Goal: Information Seeking & Learning: Learn about a topic

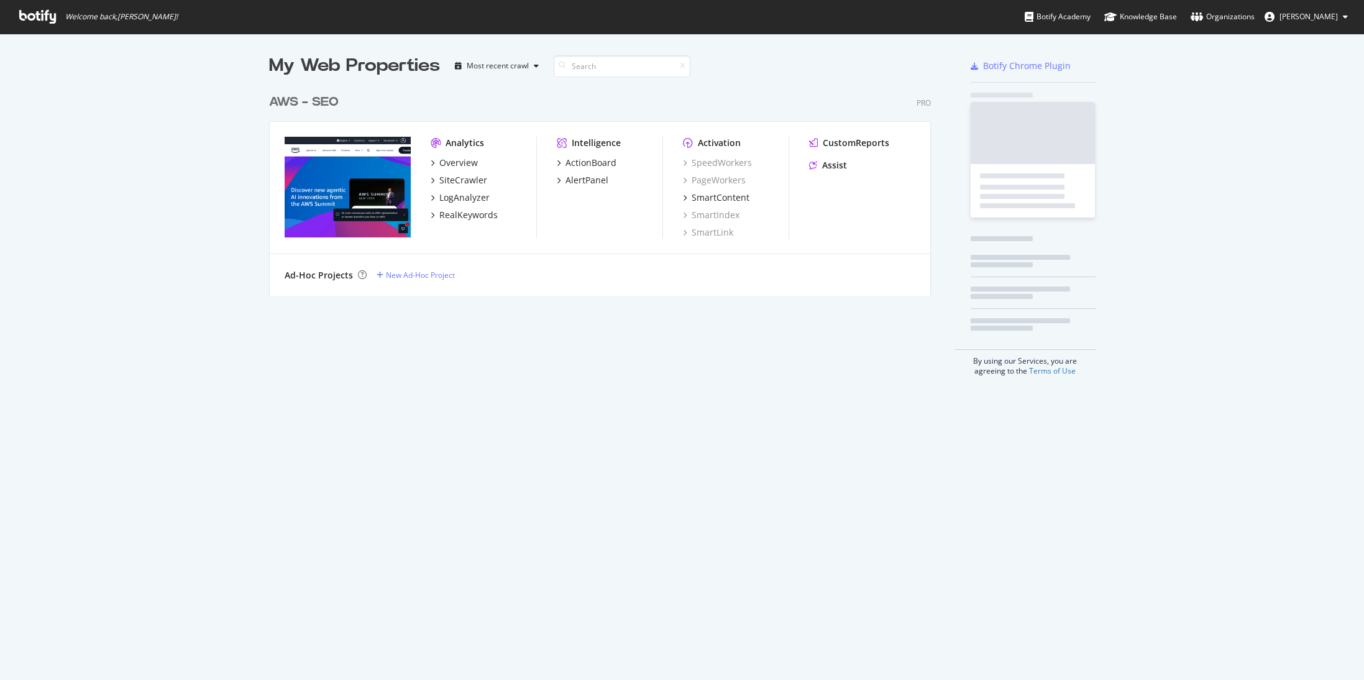
scroll to position [208, 663]
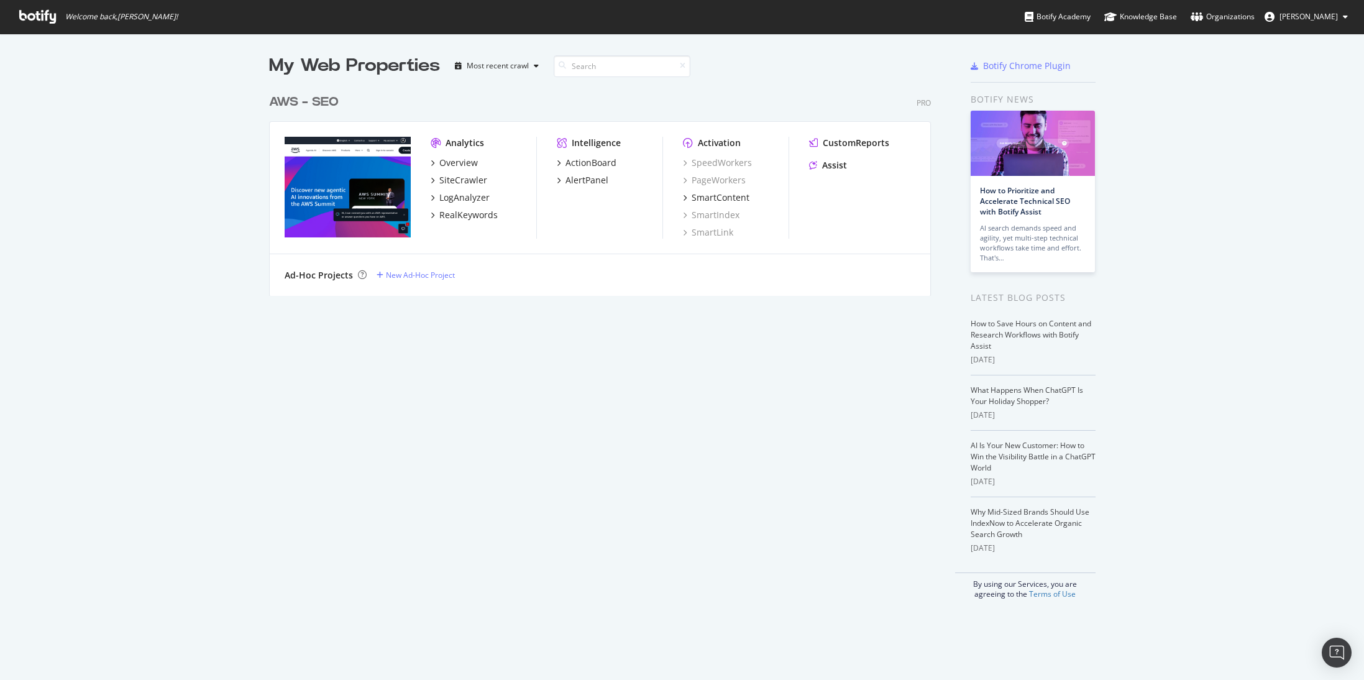
click at [309, 99] on div "AWS - SEO" at bounding box center [304, 102] width 70 height 18
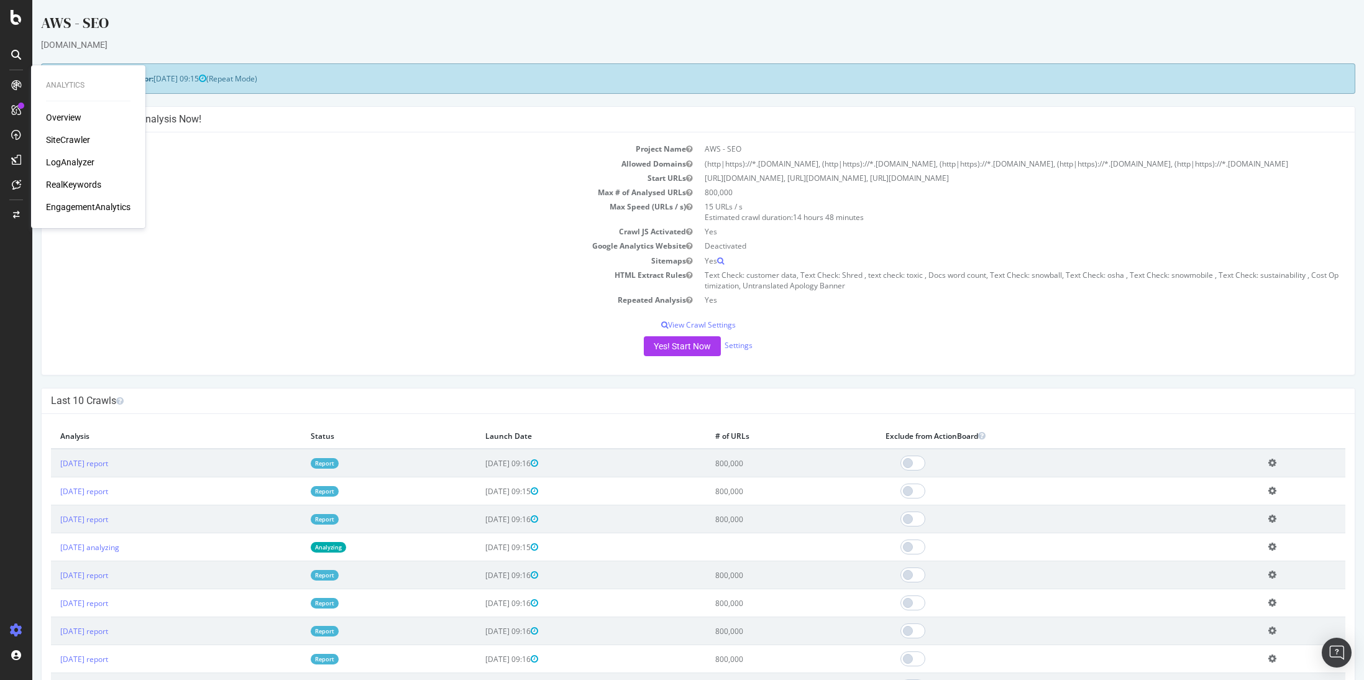
click at [73, 136] on div "SiteCrawler" at bounding box center [68, 140] width 44 height 12
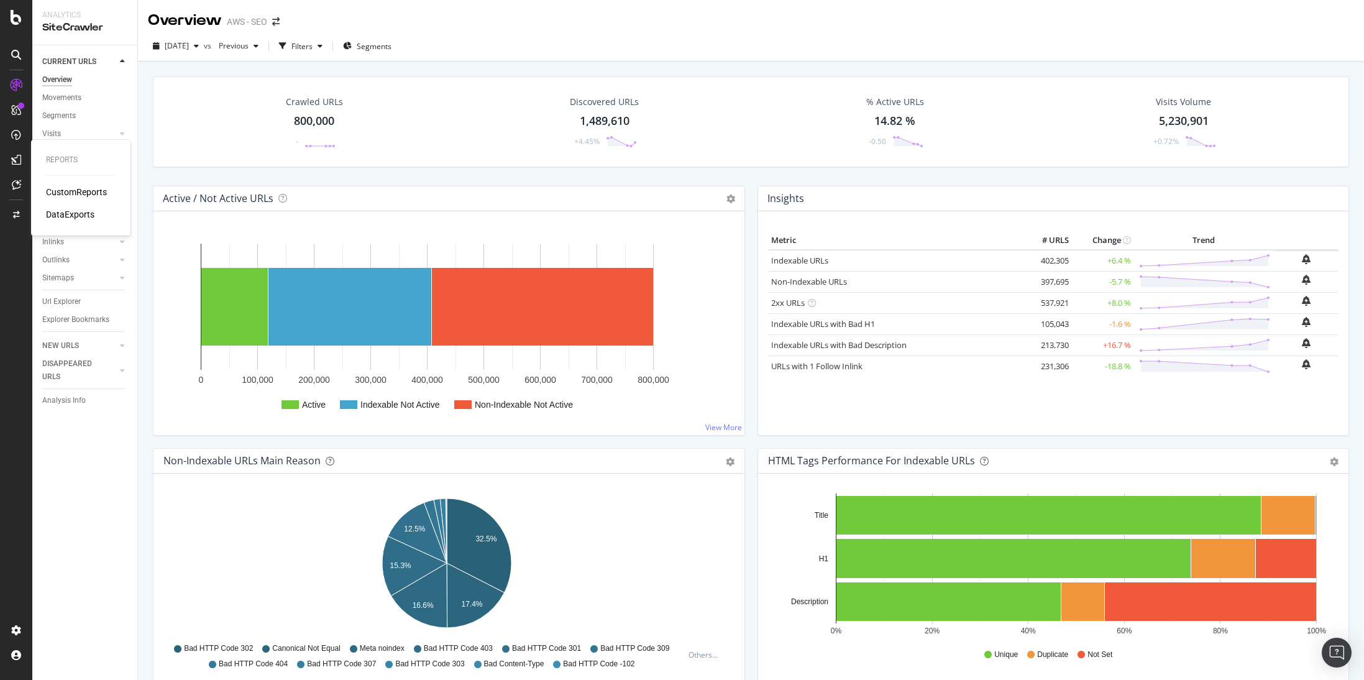
click at [81, 191] on div "CustomReports" at bounding box center [76, 192] width 61 height 12
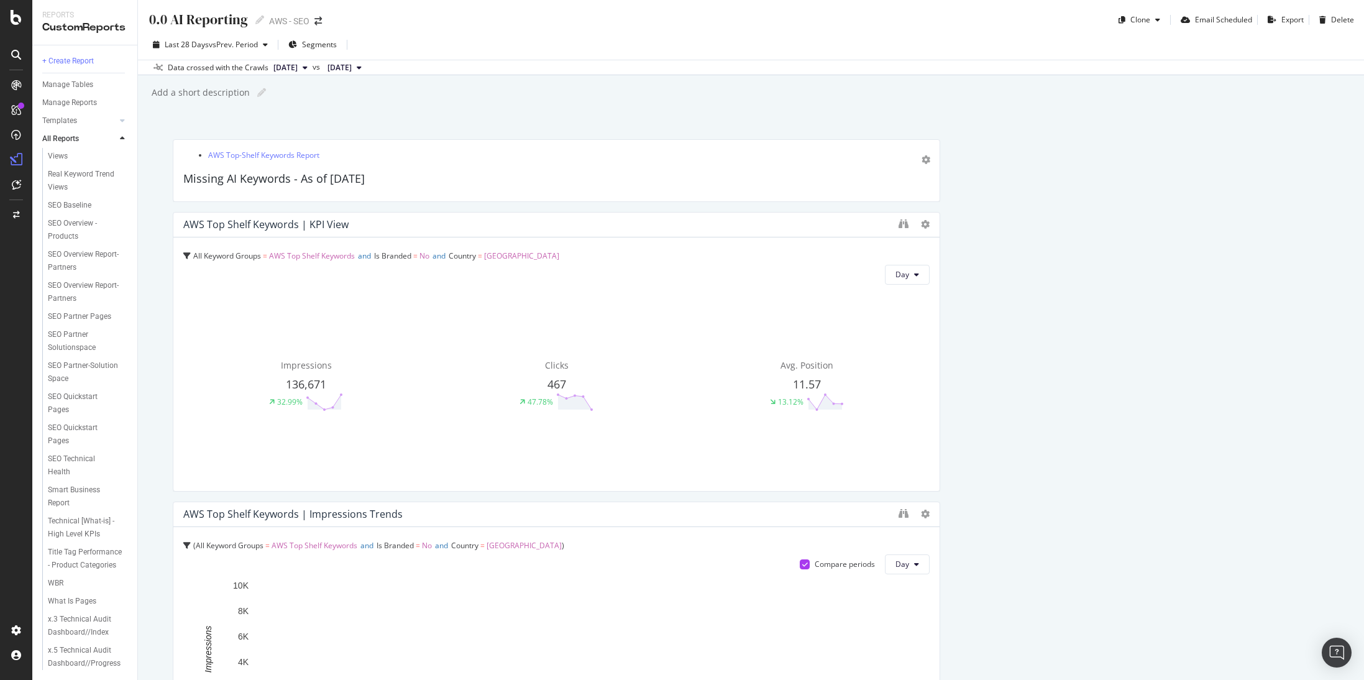
scroll to position [995, 0]
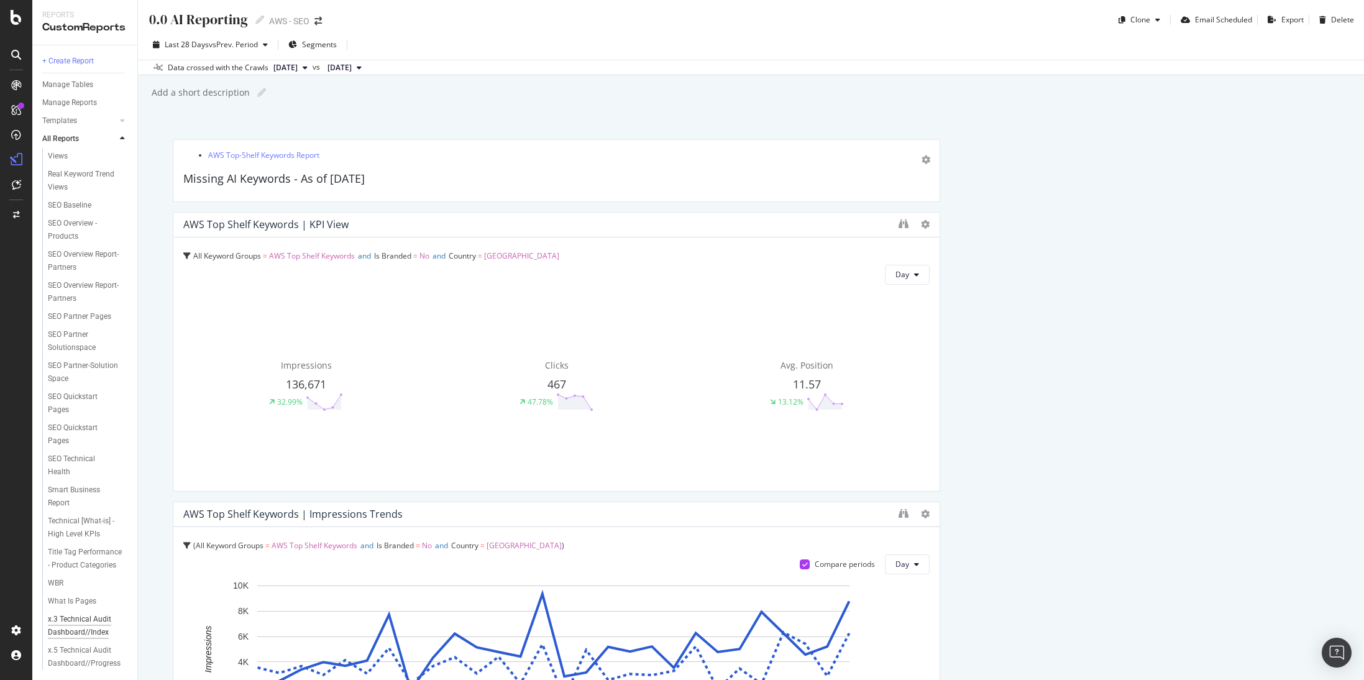
click at [103, 636] on div "x.3 Technical Audit Dashboard//Index" at bounding box center [84, 626] width 73 height 26
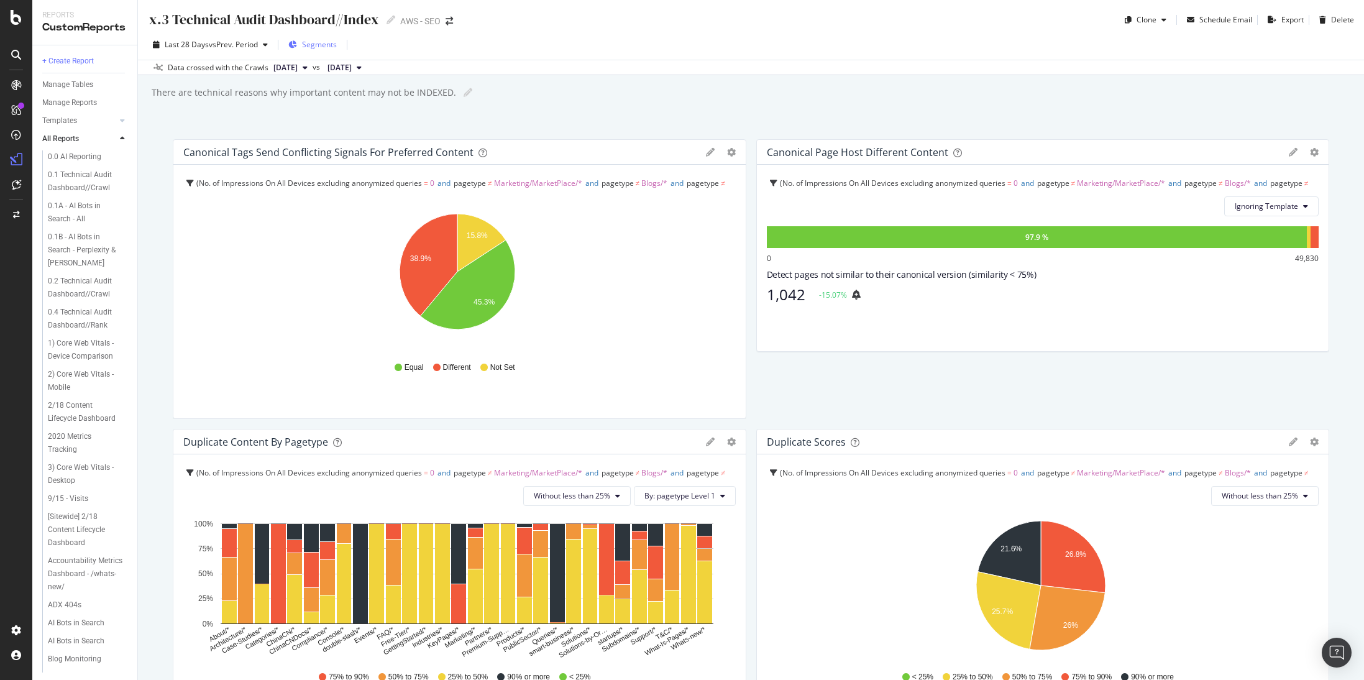
click at [319, 42] on span "Segments" at bounding box center [319, 44] width 35 height 11
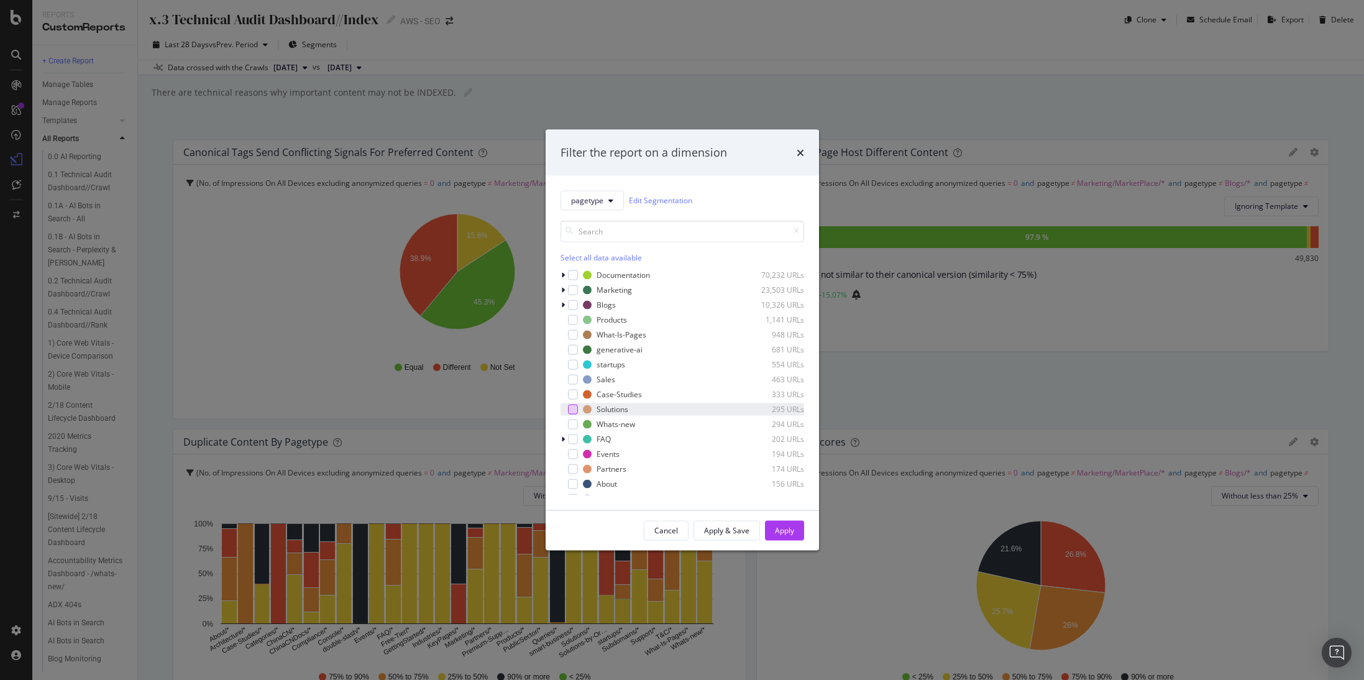
click at [574, 411] on div "modal" at bounding box center [573, 409] width 10 height 10
click at [576, 400] on div "Case-Studies 333 URLs" at bounding box center [683, 394] width 244 height 12
click at [792, 525] on div "Apply" at bounding box center [784, 530] width 19 height 11
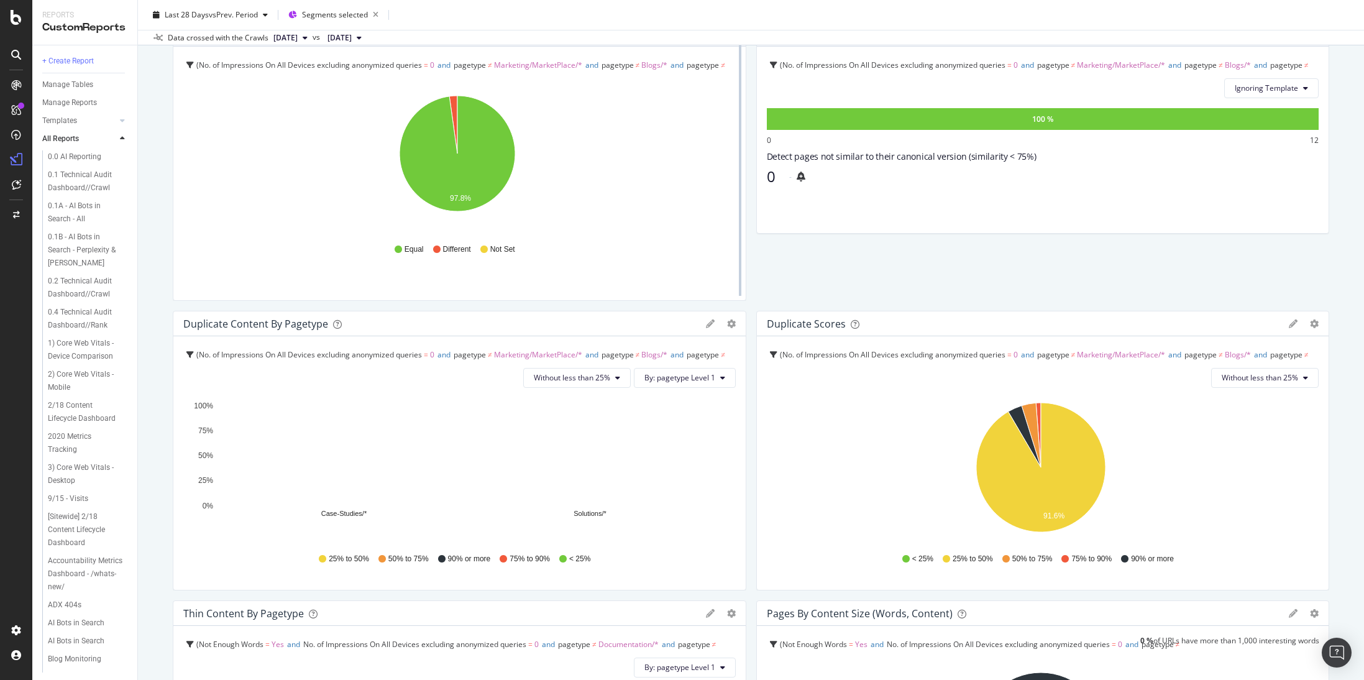
scroll to position [121, 0]
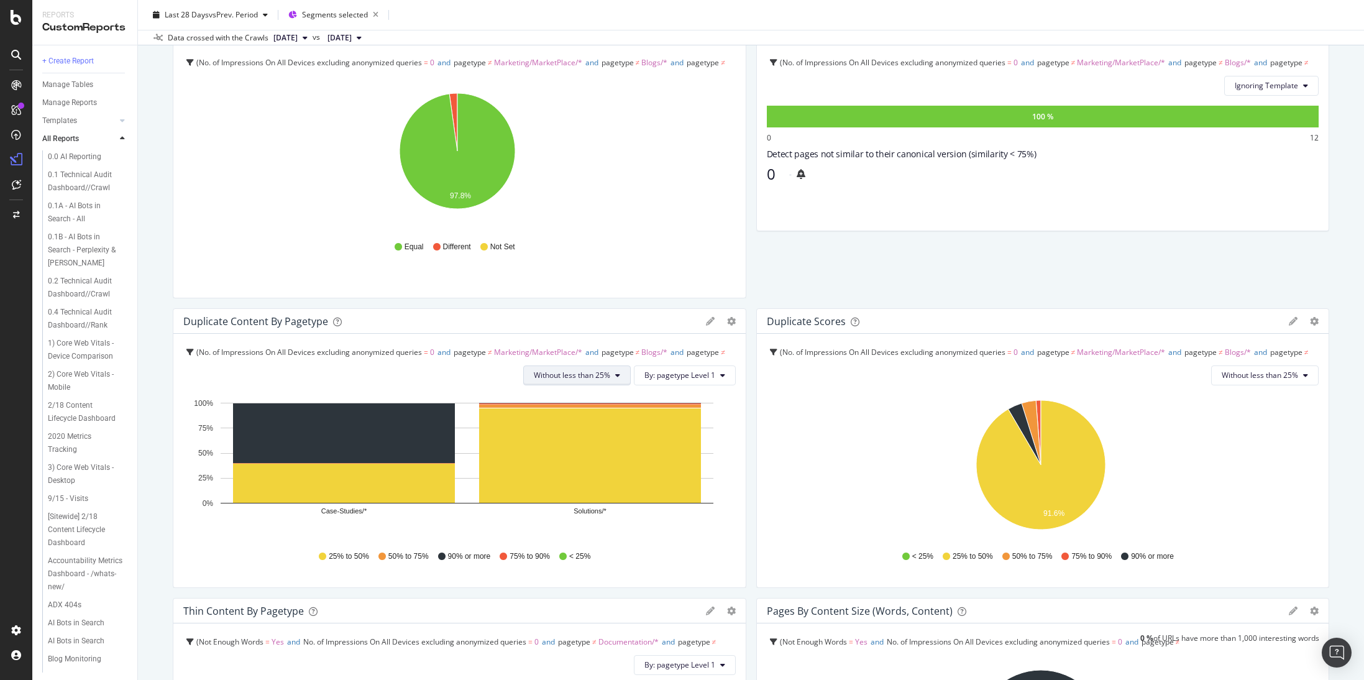
click at [605, 370] on span "Without less than 25%" at bounding box center [572, 375] width 76 height 11
click at [597, 397] on span "All" at bounding box center [569, 400] width 81 height 11
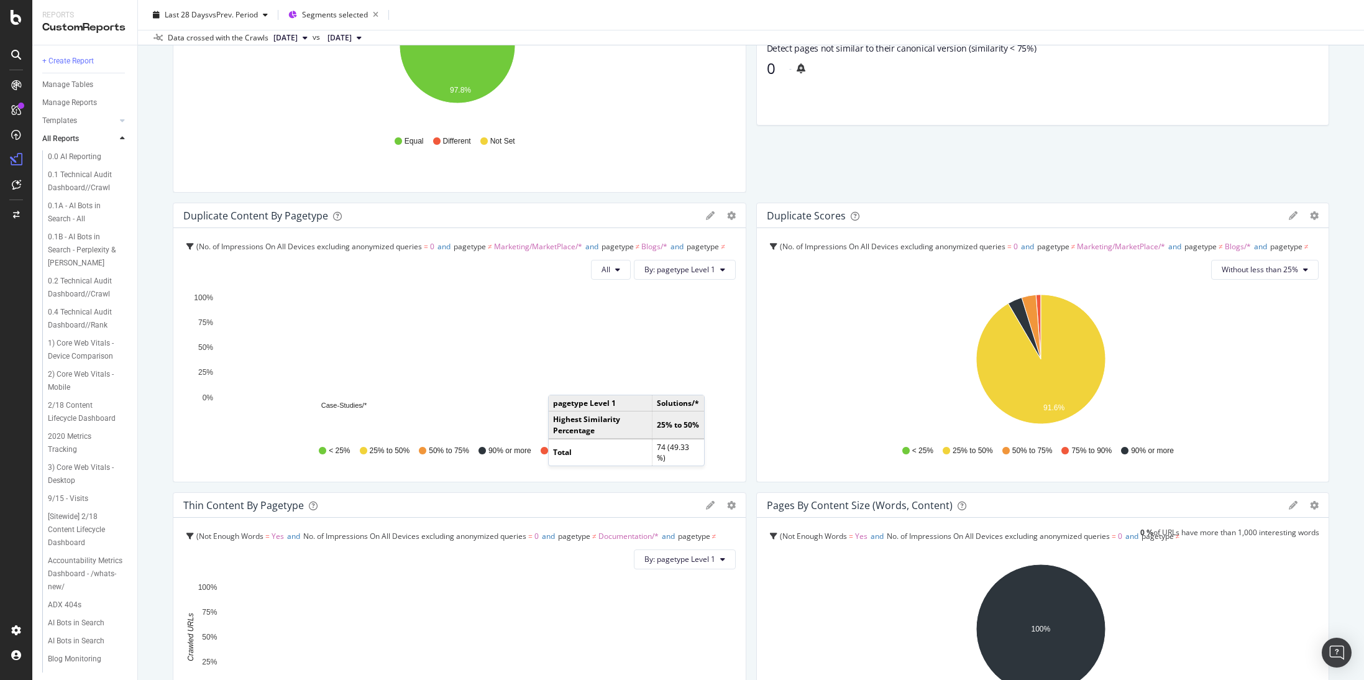
scroll to position [310, 0]
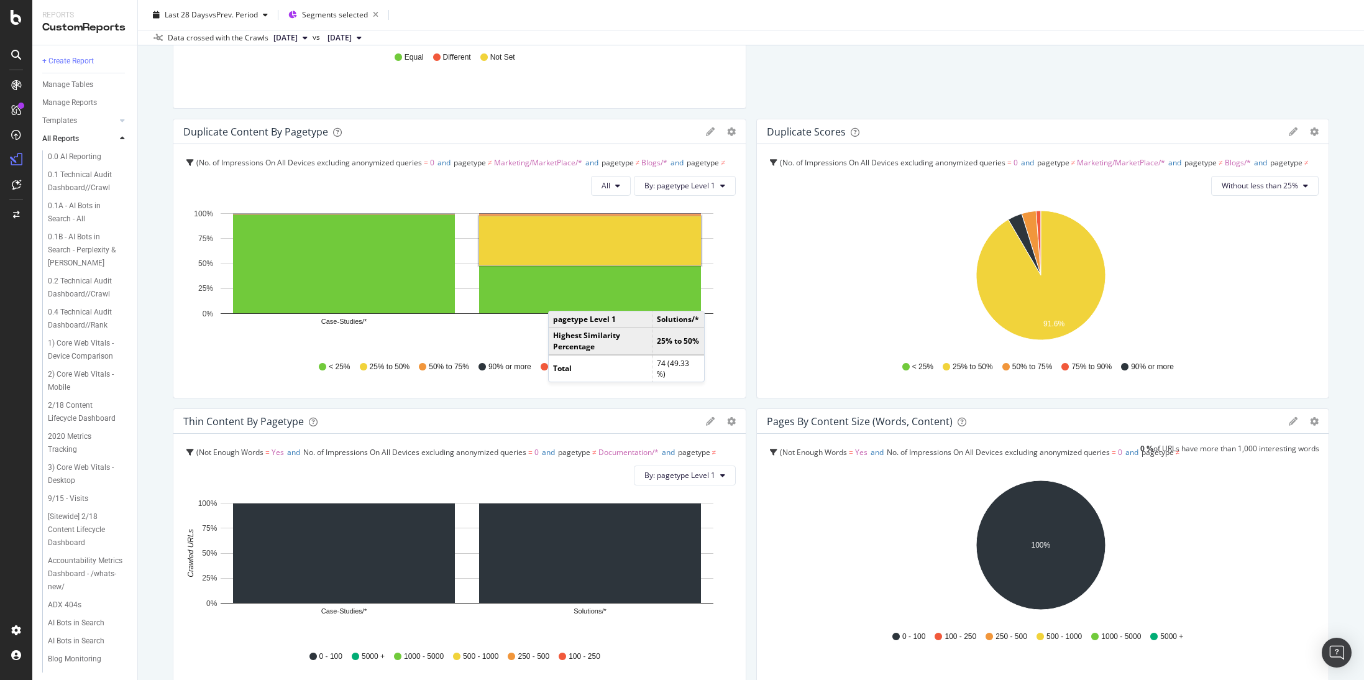
click at [550, 114] on div "Canonical tags send conflicting signals for preferred content Pie Table Edit Fi…" at bounding box center [751, 403] width 1157 height 1149
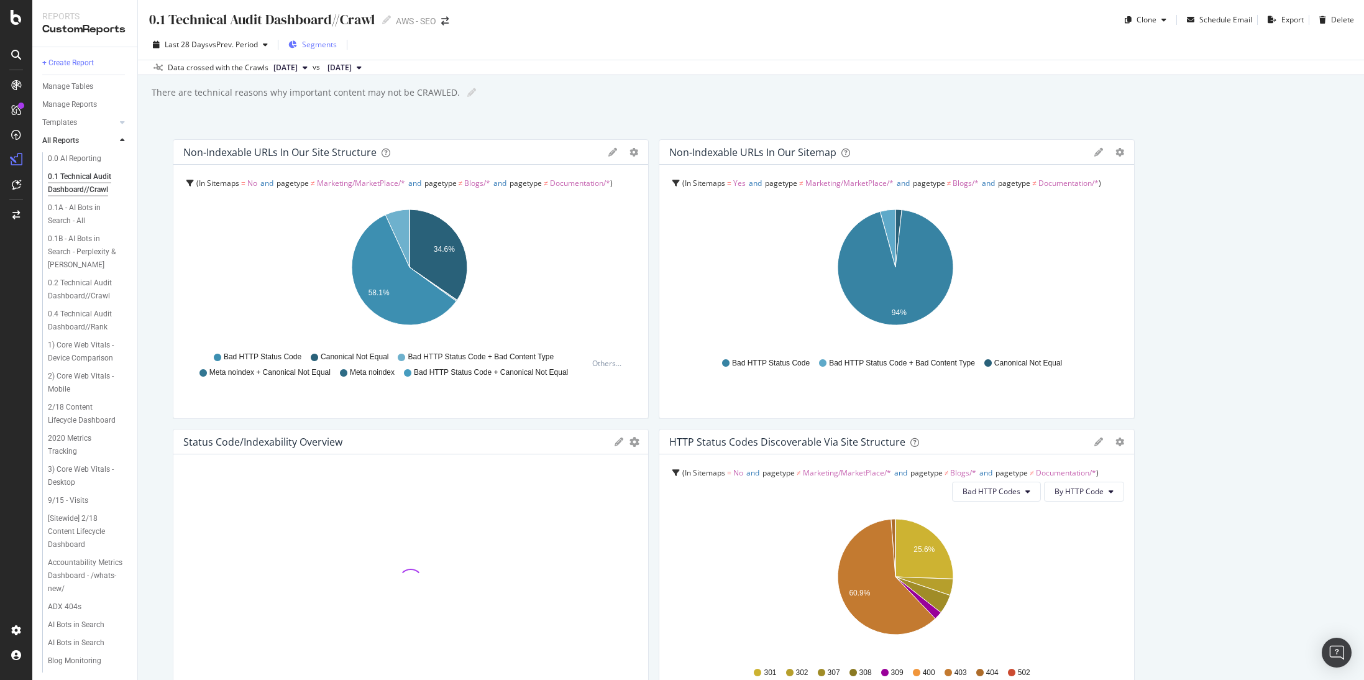
click at [329, 44] on span "Segments" at bounding box center [319, 44] width 35 height 11
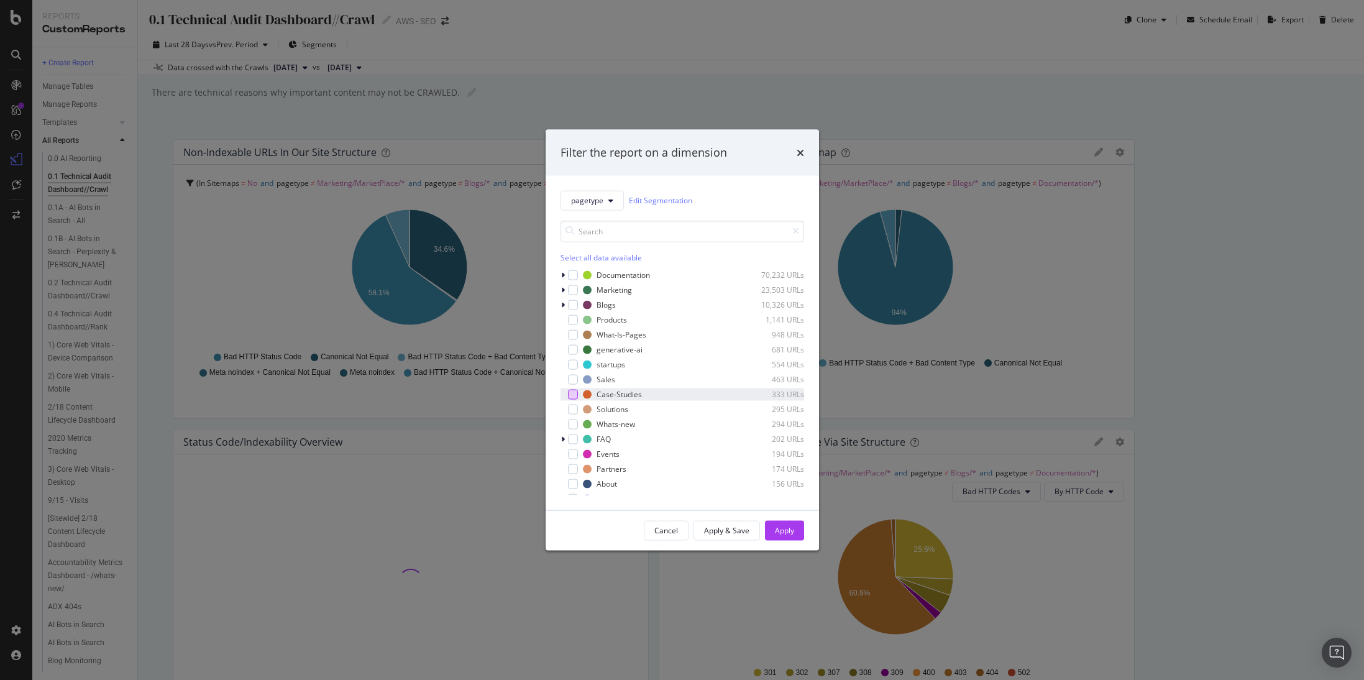
click at [575, 394] on div "modal" at bounding box center [573, 394] width 10 height 10
click at [574, 408] on div "modal" at bounding box center [573, 409] width 10 height 10
click at [789, 531] on div "Apply" at bounding box center [784, 530] width 19 height 11
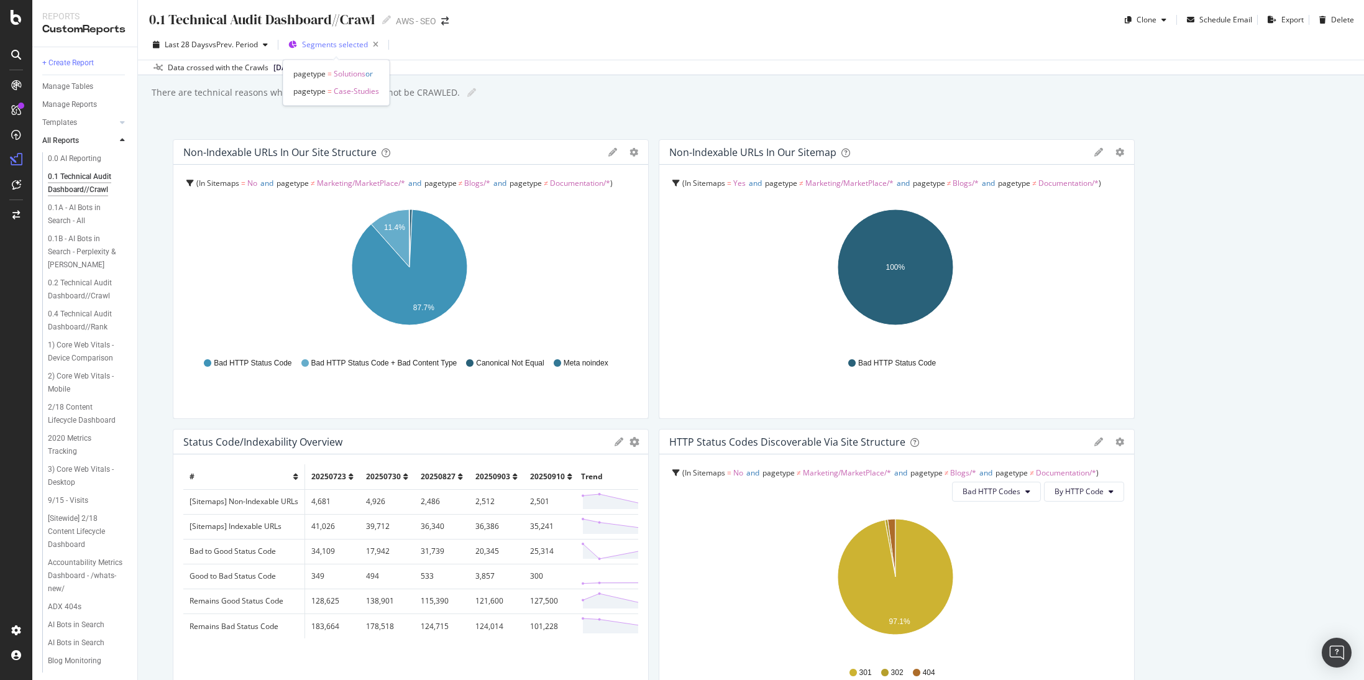
click at [319, 48] on span "Segments selected" at bounding box center [335, 44] width 66 height 11
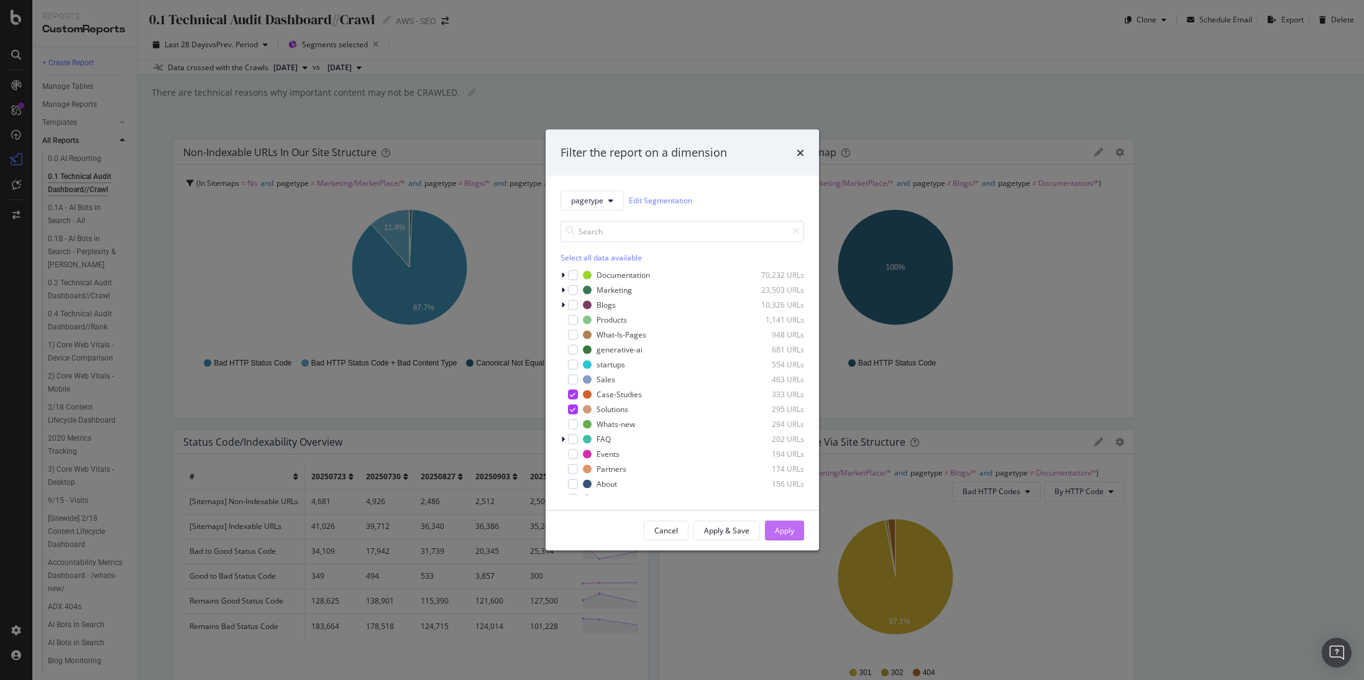
click at [773, 528] on button "Apply" at bounding box center [784, 530] width 39 height 20
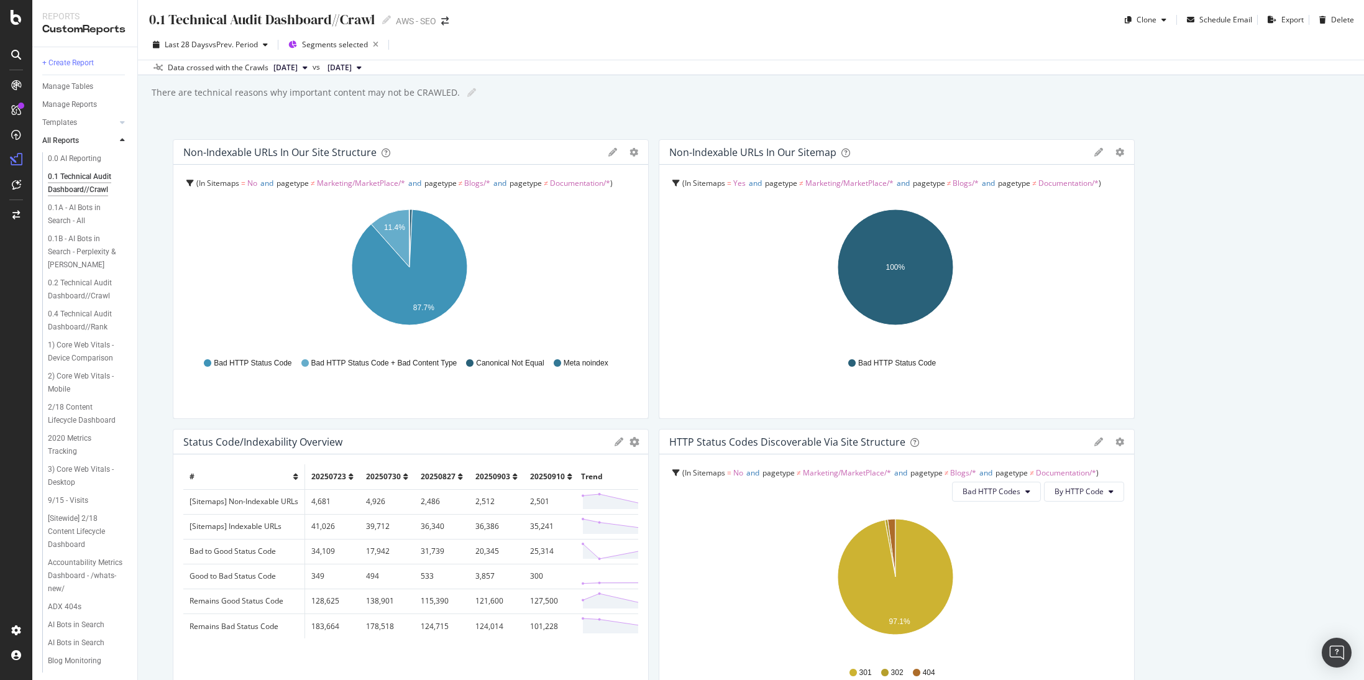
click at [789, 530] on icon "97.1%" at bounding box center [894, 584] width 451 height 144
click at [735, 108] on div "0.1 Technical Audit Dashboard//Crawl 0.1 Technical Audit Dashboard//Crawl AWS -…" at bounding box center [751, 340] width 1226 height 680
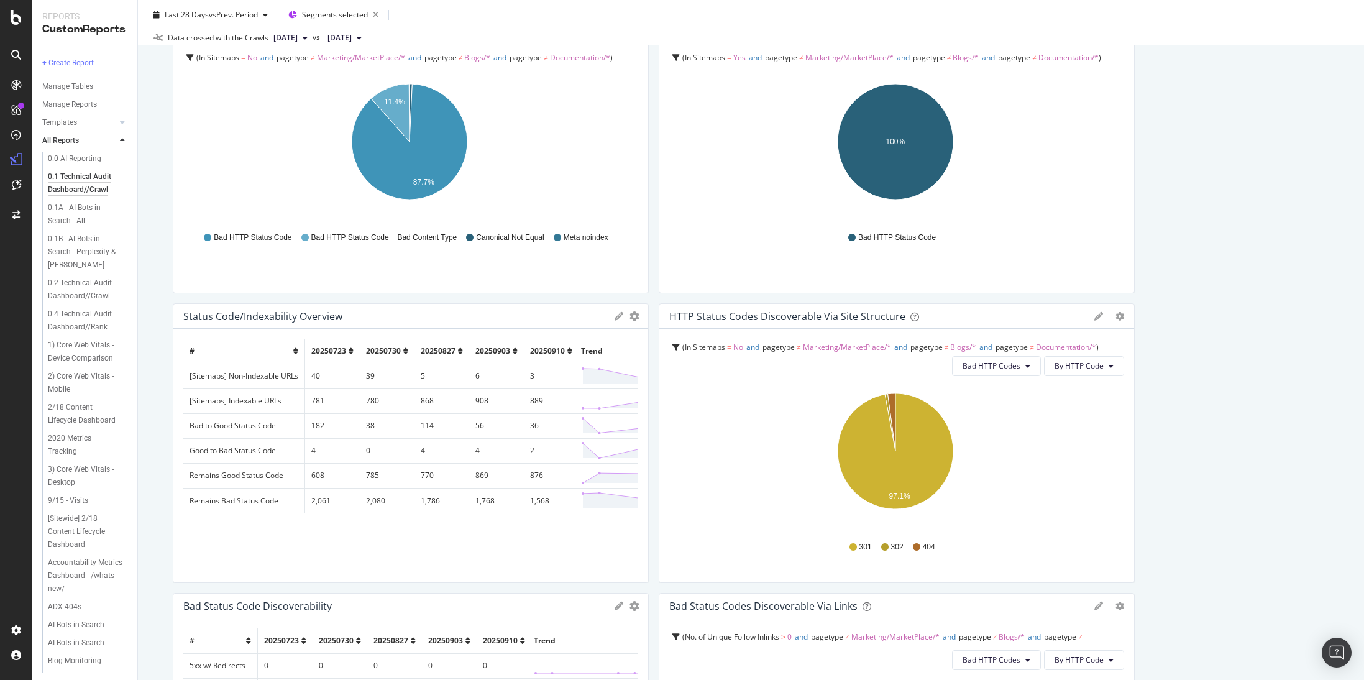
scroll to position [191, 0]
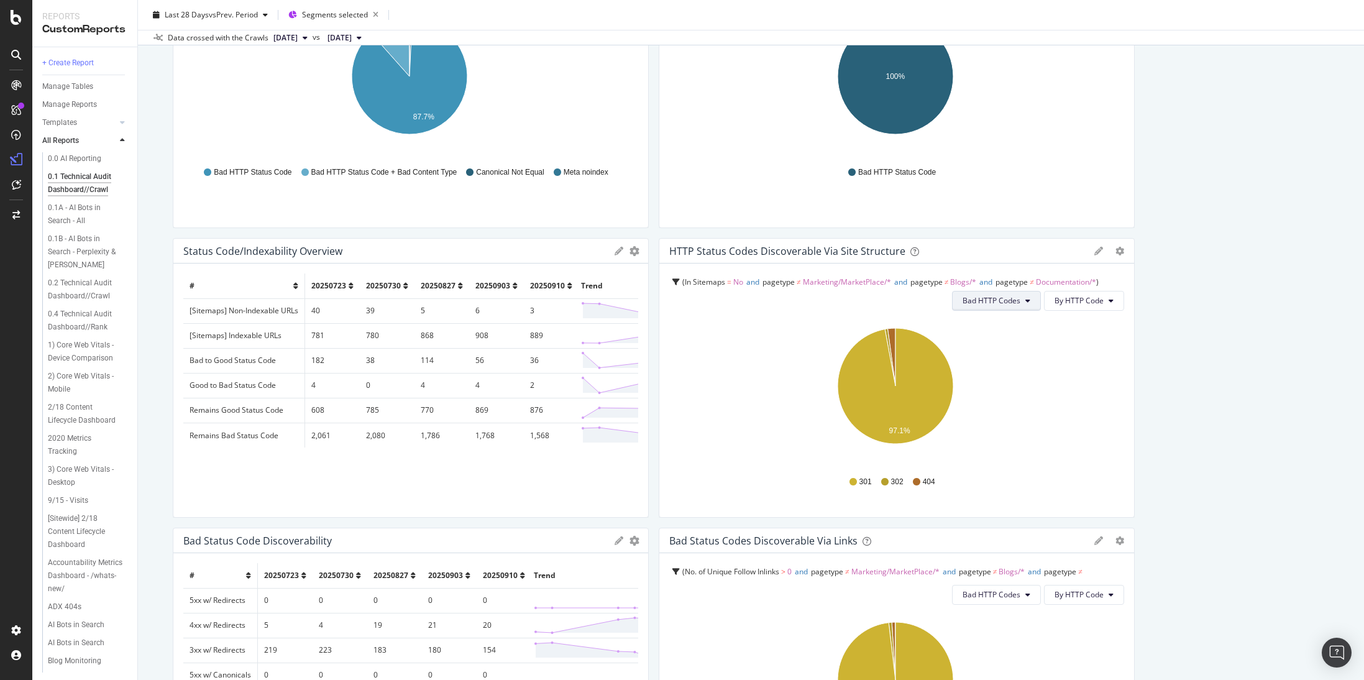
click at [1013, 298] on span "Bad HTTP Codes" at bounding box center [992, 300] width 58 height 11
click at [1004, 330] on span "All HTTP Codes" at bounding box center [988, 325] width 63 height 11
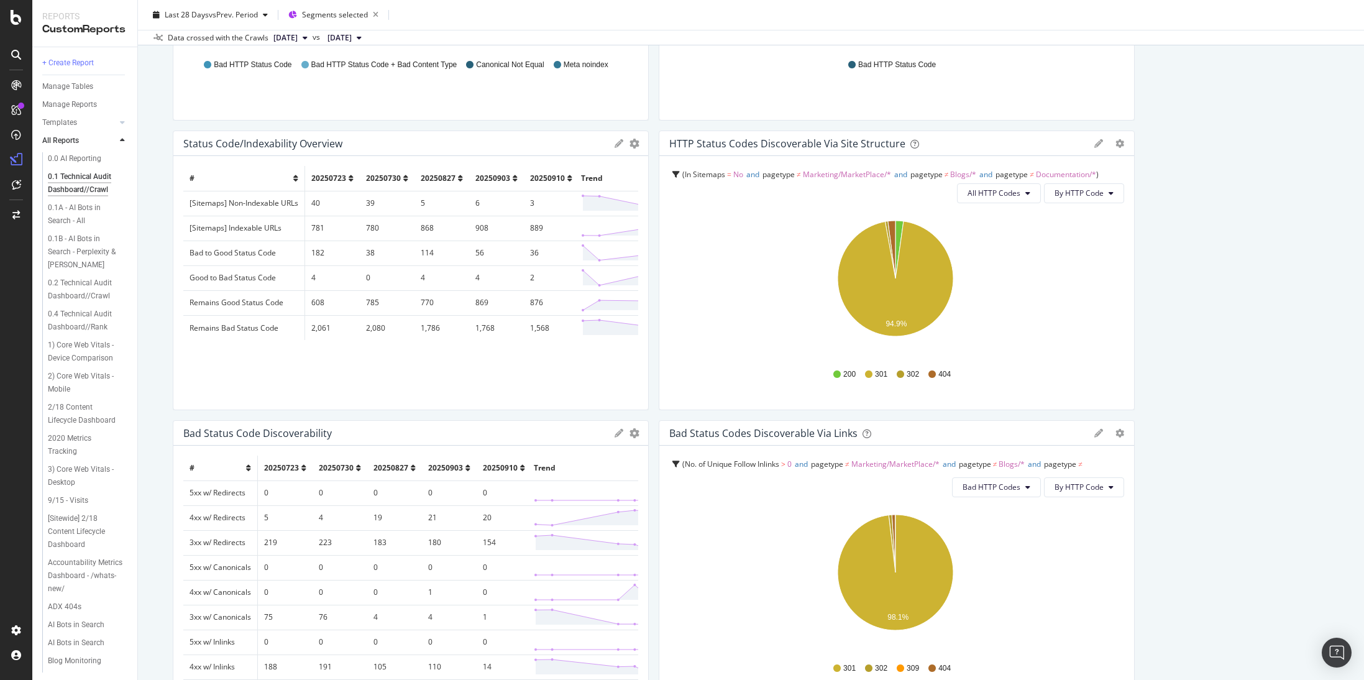
scroll to position [342, 0]
